Goal: Navigation & Orientation: Find specific page/section

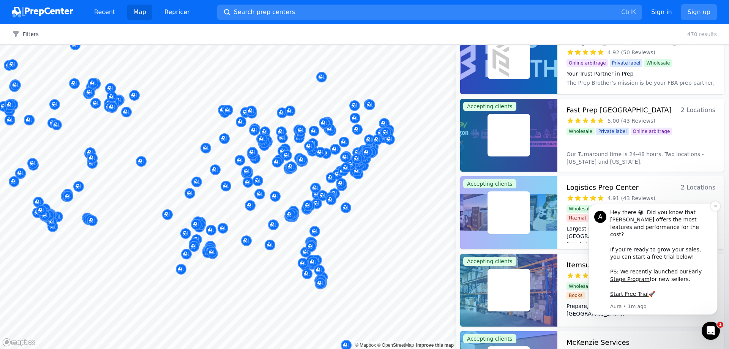
scroll to position [646, 0]
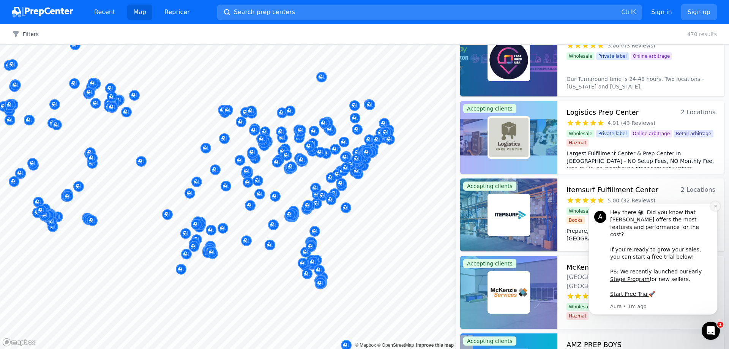
click at [715, 208] on icon "Dismiss notification" at bounding box center [716, 206] width 4 height 4
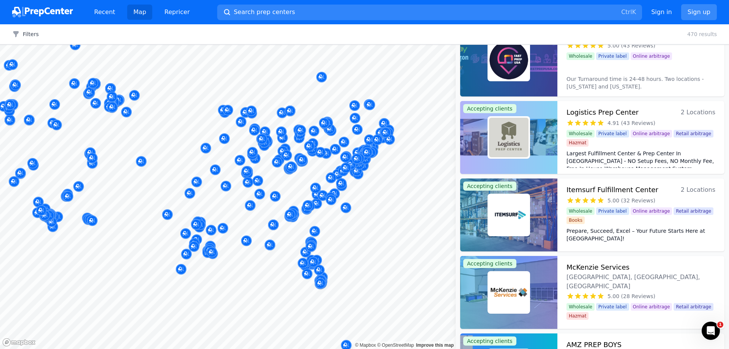
click at [693, 12] on link "Sign up" at bounding box center [699, 12] width 36 height 16
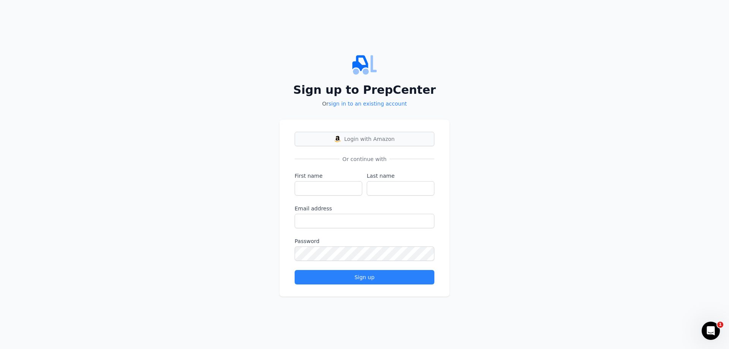
click at [367, 137] on span "Login with Amazon" at bounding box center [370, 139] width 51 height 8
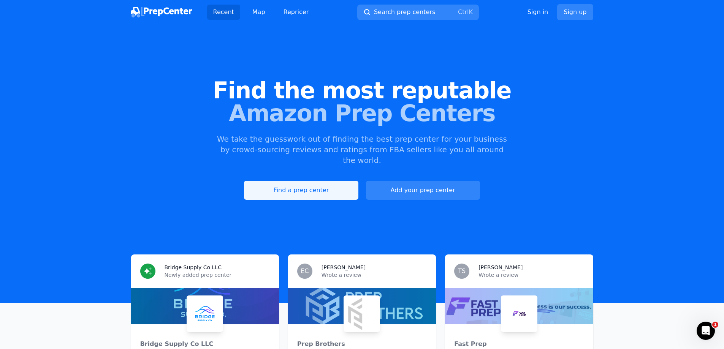
click at [315, 183] on link "Find a prep center" at bounding box center [301, 190] width 114 height 19
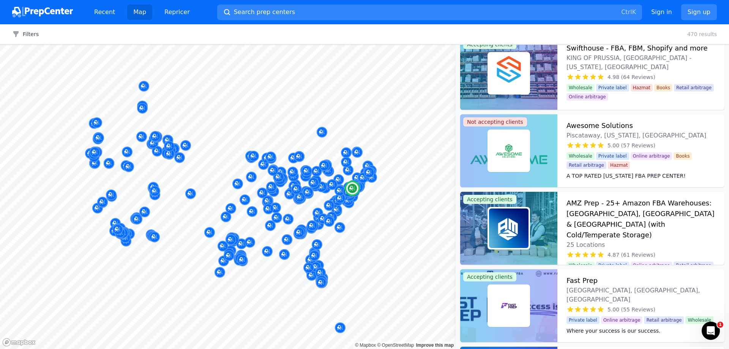
scroll to position [342, 0]
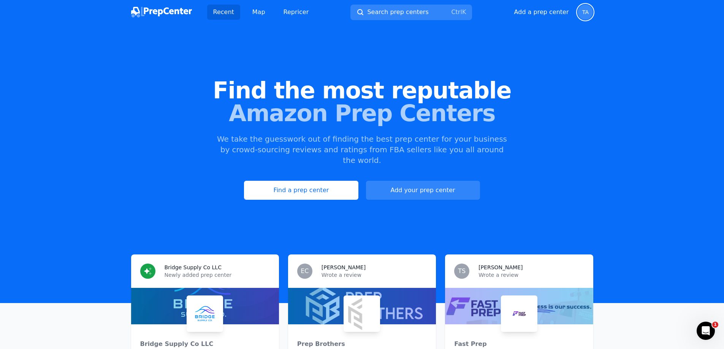
click at [586, 11] on span "TA" at bounding box center [585, 11] width 6 height 5
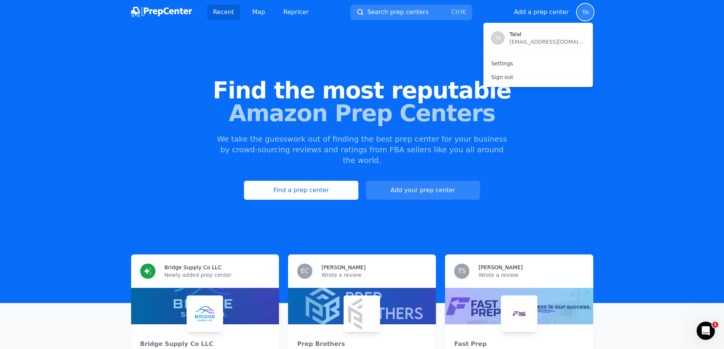
click at [615, 41] on div "Find the most reputable Amazon Prep Centers We take the guesswork out of findin…" at bounding box center [362, 139] width 724 height 206
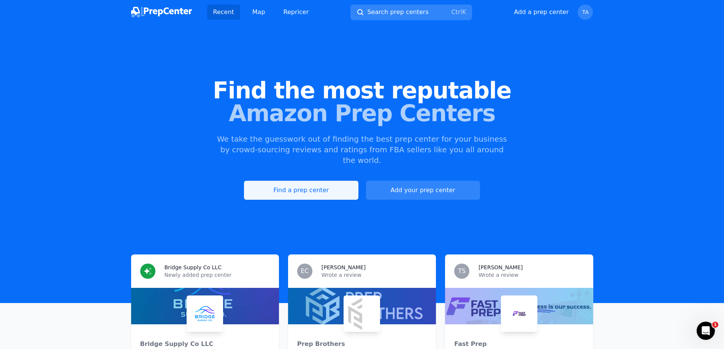
click at [320, 181] on link "Find a prep center" at bounding box center [301, 190] width 114 height 19
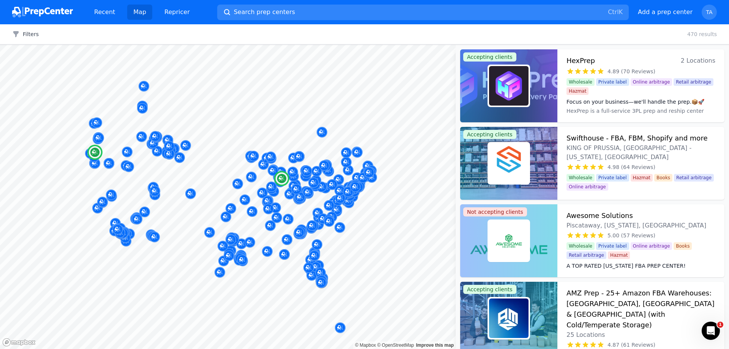
click at [533, 83] on div at bounding box center [508, 85] width 97 height 73
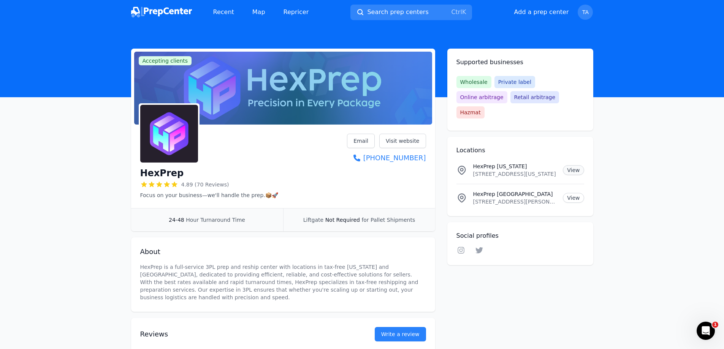
click at [572, 165] on link "View" at bounding box center [573, 170] width 21 height 10
click at [403, 143] on link "Visit website" at bounding box center [402, 141] width 47 height 14
